Goal: Transaction & Acquisition: Purchase product/service

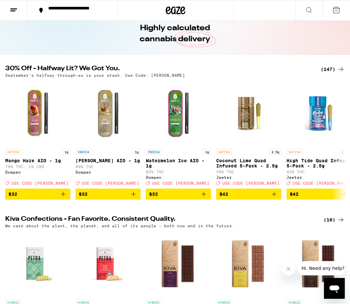
scroll to position [21, 0]
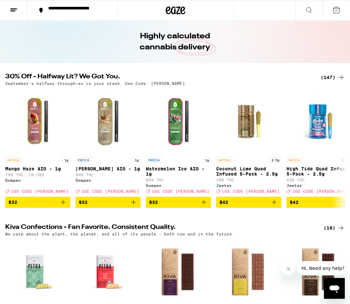
click at [335, 77] on div "(147)" at bounding box center [332, 78] width 24 height 8
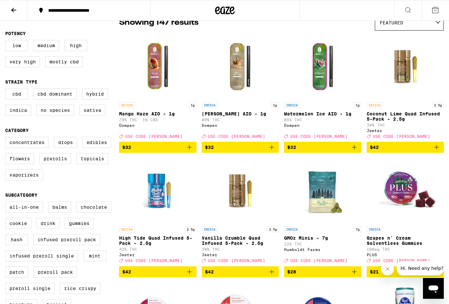
scroll to position [64, 0]
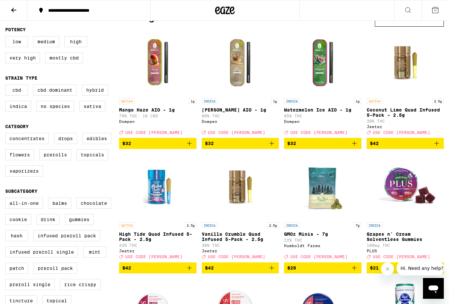
click at [349, 147] on icon "Add to bag" at bounding box center [354, 144] width 8 height 8
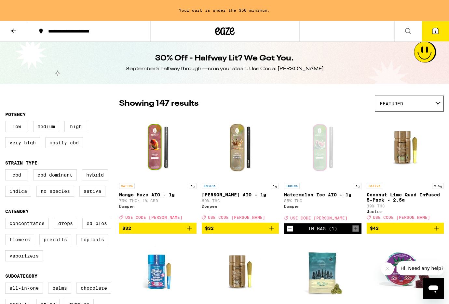
scroll to position [0, 0]
click at [95, 228] on label "Edibles" at bounding box center [96, 223] width 29 height 11
click at [7, 219] on input "Edibles" at bounding box center [7, 219] width 0 height 0
checkbox input "true"
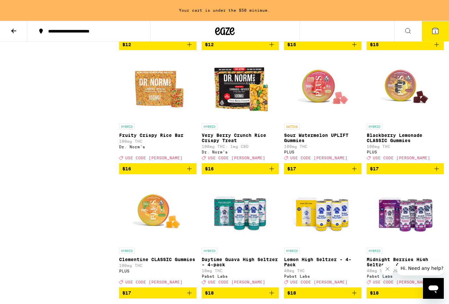
scroll to position [937, 0]
